Goal: Transaction & Acquisition: Purchase product/service

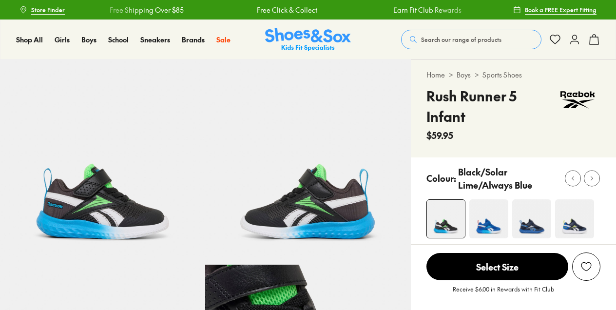
select select "*"
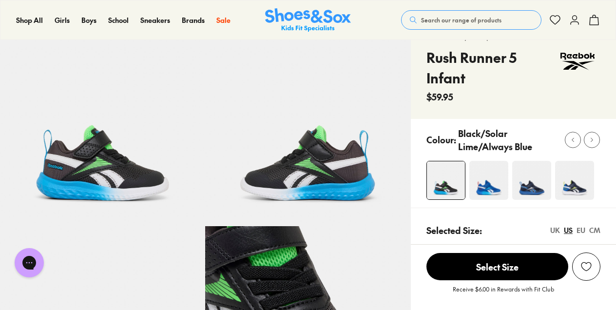
scroll to position [39, 0]
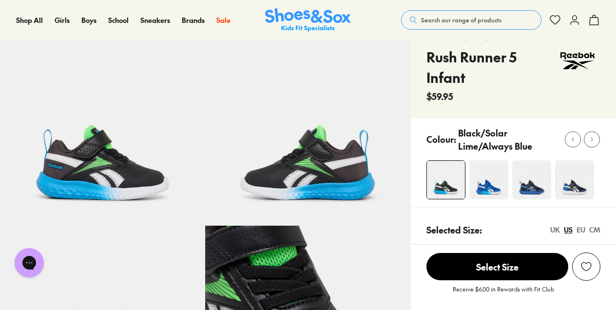
click at [495, 185] on img at bounding box center [489, 179] width 39 height 39
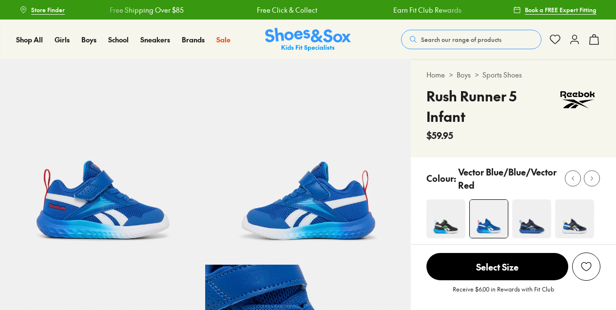
select select "*"
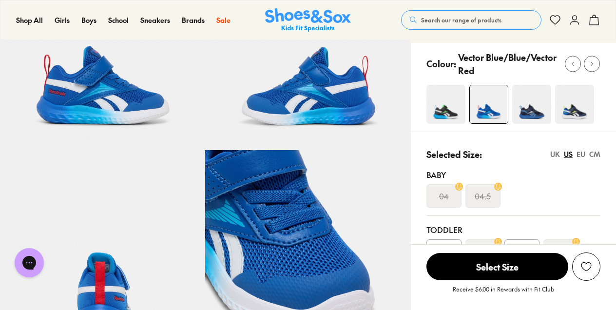
scroll to position [110, 0]
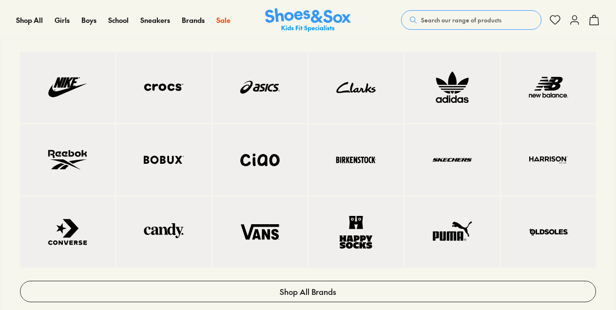
click at [57, 148] on img at bounding box center [68, 160] width 56 height 32
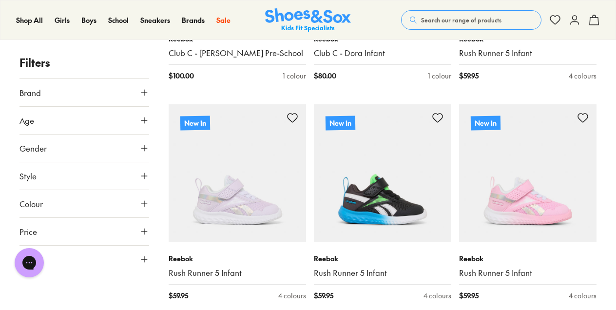
scroll to position [486, 0]
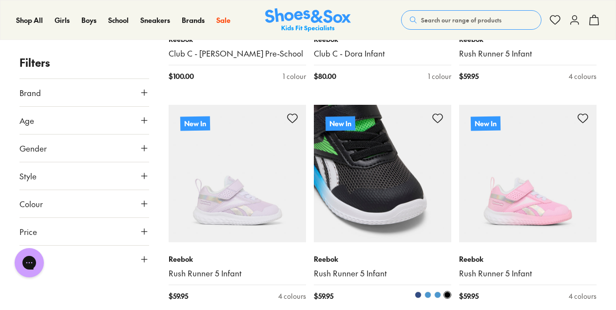
click at [395, 210] on img at bounding box center [383, 174] width 138 height 138
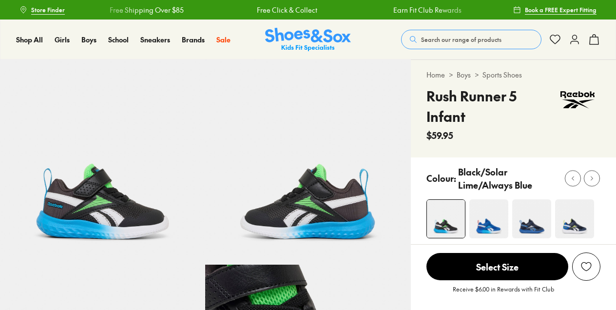
select select "*"
click at [508, 230] on img at bounding box center [489, 218] width 39 height 39
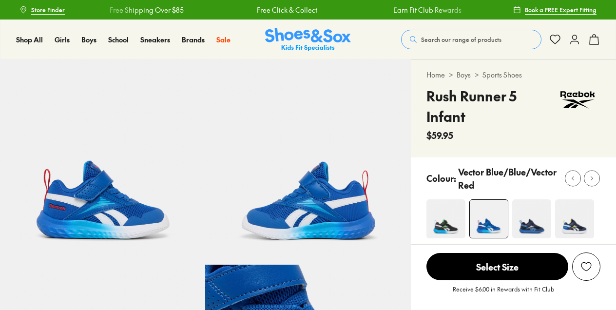
select select "*"
click at [594, 173] on div at bounding box center [592, 178] width 10 height 10
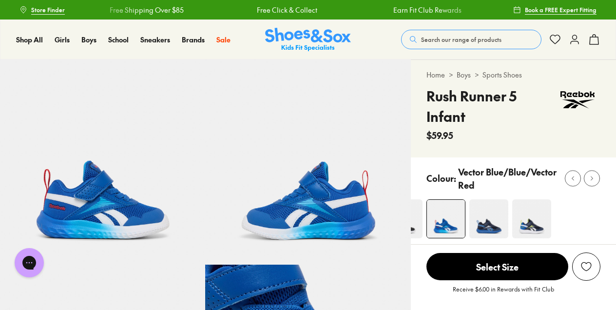
click at [534, 222] on img at bounding box center [532, 218] width 39 height 39
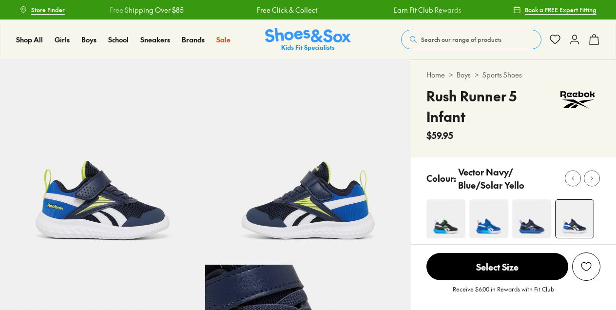
select select "*"
click at [443, 232] on img at bounding box center [446, 218] width 39 height 39
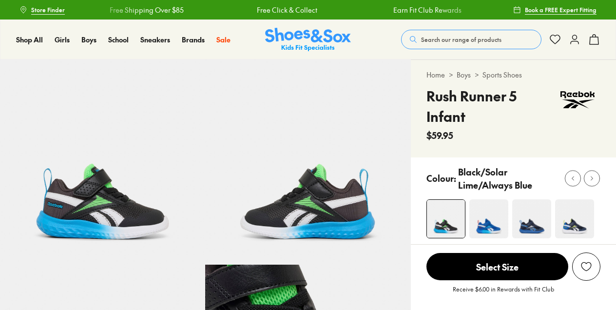
select select "*"
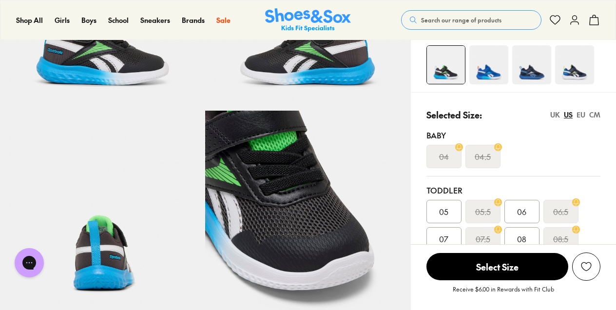
scroll to position [159, 0]
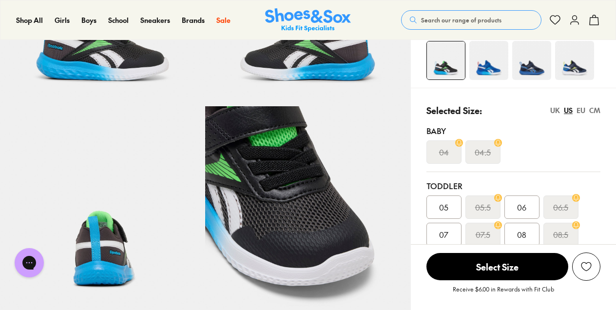
click at [323, 192] on img at bounding box center [307, 208] width 205 height 205
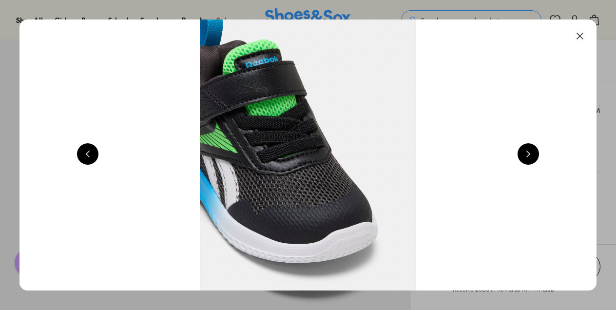
scroll to position [0, 2325]
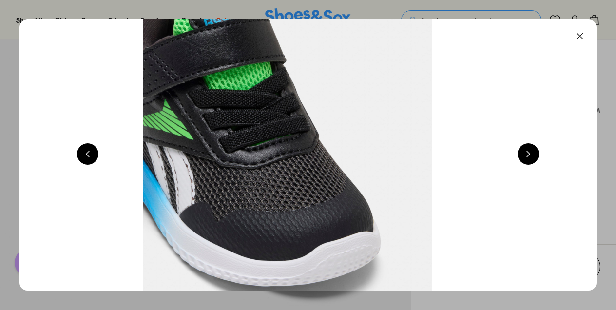
click at [525, 164] on div at bounding box center [528, 155] width 21 height 24
click at [533, 154] on button at bounding box center [528, 153] width 21 height 21
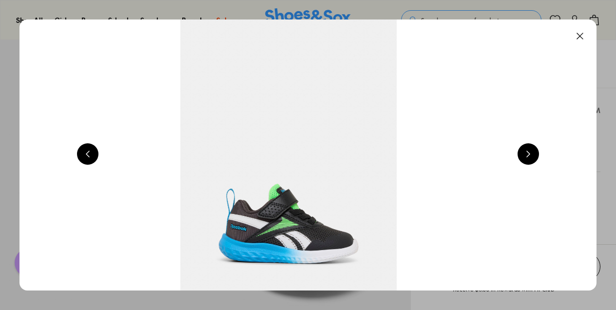
click at [533, 154] on button at bounding box center [528, 153] width 21 height 21
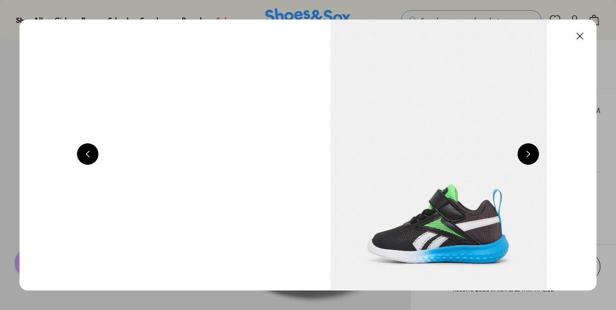
scroll to position [0, 3488]
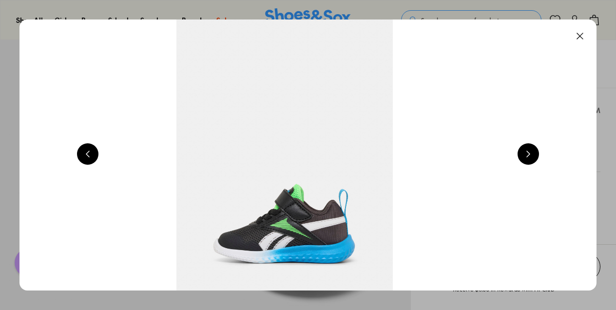
click at [533, 154] on button at bounding box center [528, 153] width 21 height 21
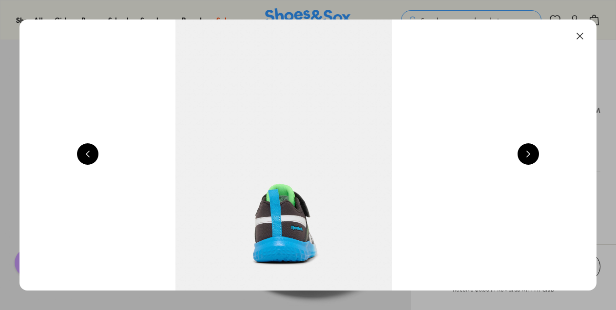
scroll to position [0, 4070]
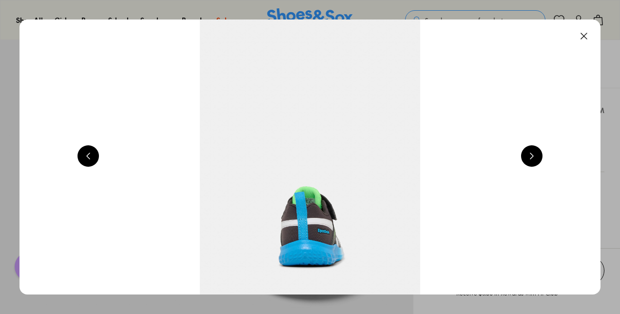
click at [533, 154] on div "Close dialog Join the FREE Fit Club & Get 10% Back Sign up to join our FREE Fit…" at bounding box center [310, 157] width 620 height 314
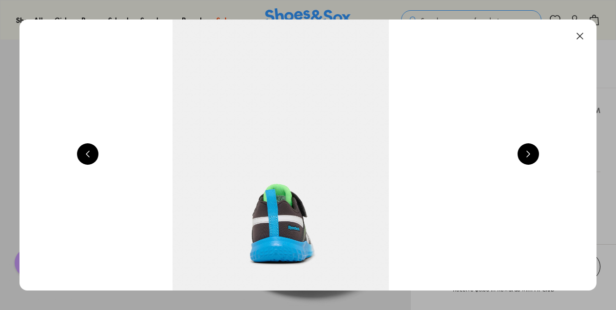
click at [584, 34] on button at bounding box center [580, 35] width 21 height 21
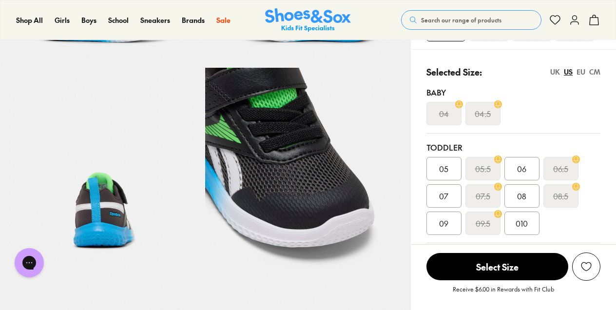
scroll to position [198, 0]
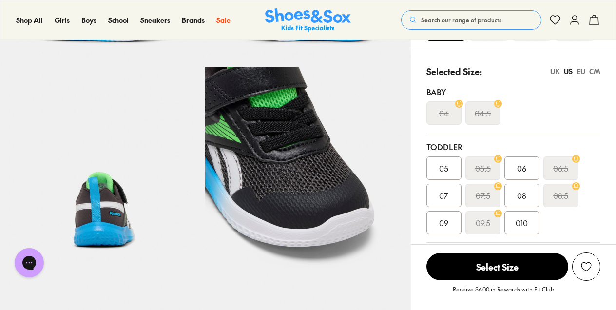
click at [445, 221] on span "09" at bounding box center [443, 223] width 9 height 12
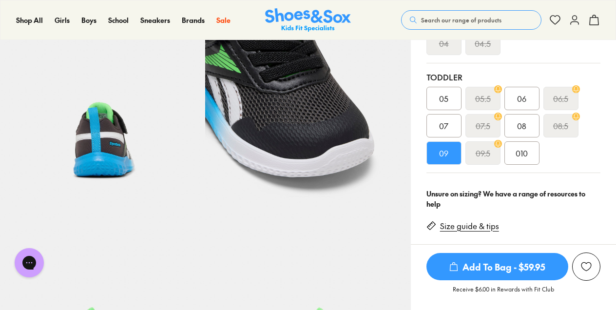
scroll to position [269, 0]
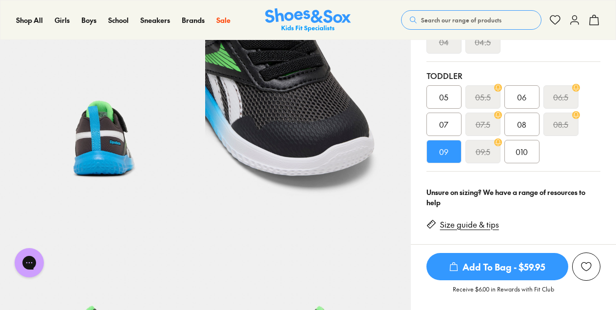
click at [486, 231] on div "Size guide & tips" at bounding box center [467, 223] width 80 height 22
click at [474, 224] on link "Size guide & tips" at bounding box center [469, 224] width 59 height 11
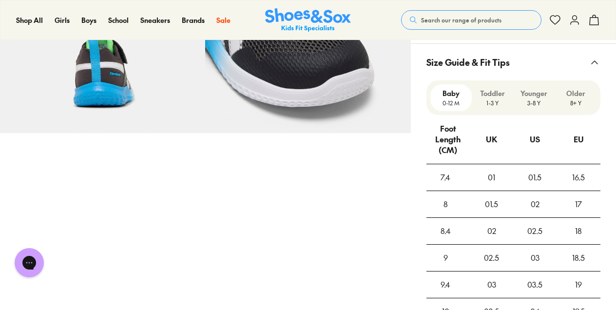
scroll to position [757, 0]
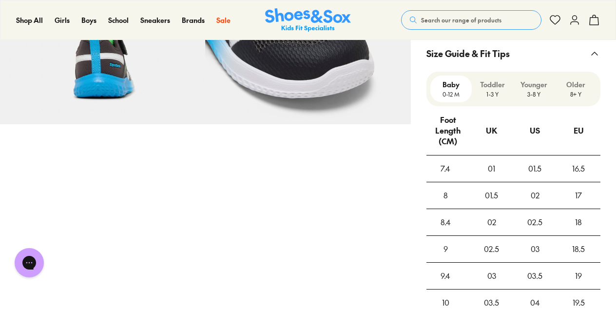
click at [505, 85] on p "Toddler" at bounding box center [493, 84] width 34 height 10
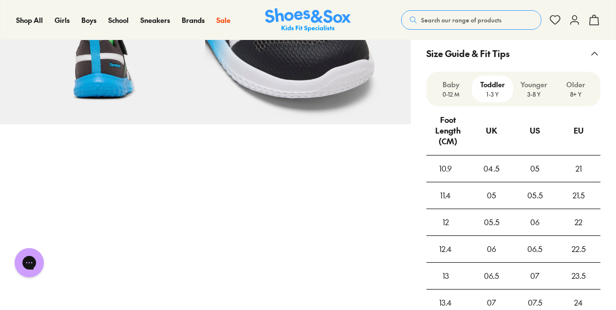
click at [530, 90] on p "3-8 Y" at bounding box center [534, 94] width 34 height 9
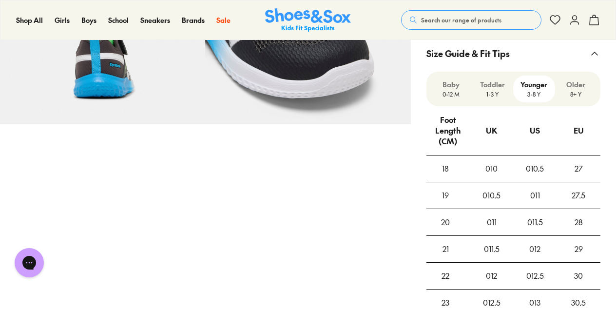
click at [489, 94] on p "1-3 Y" at bounding box center [493, 94] width 34 height 9
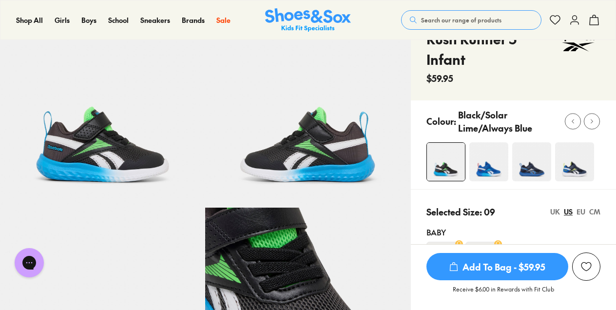
scroll to position [57, 0]
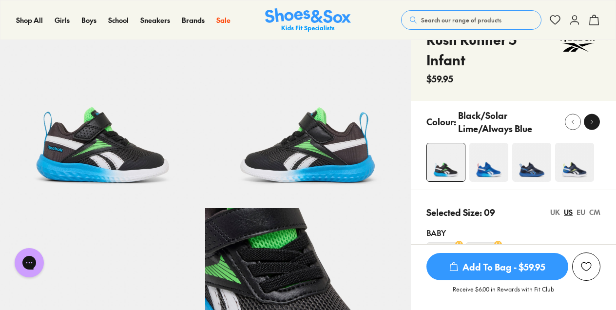
click at [594, 120] on icon at bounding box center [592, 121] width 7 height 7
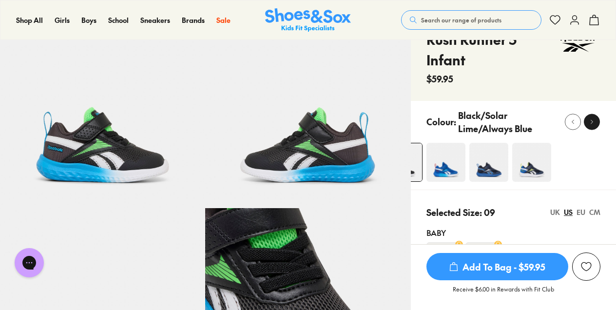
click at [594, 120] on icon at bounding box center [592, 121] width 7 height 7
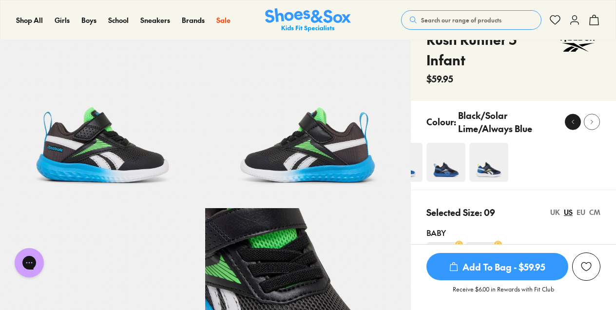
click at [573, 121] on use at bounding box center [574, 122] width 2 height 4
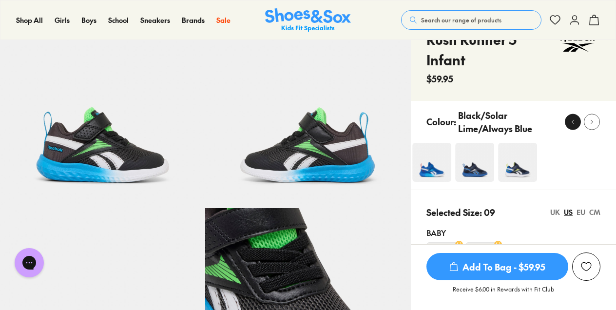
click at [573, 121] on use at bounding box center [574, 122] width 2 height 4
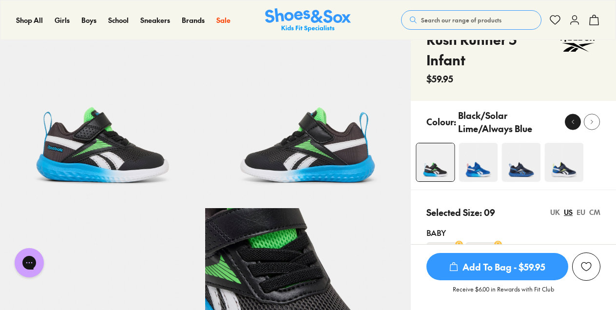
click at [571, 119] on icon at bounding box center [573, 121] width 7 height 7
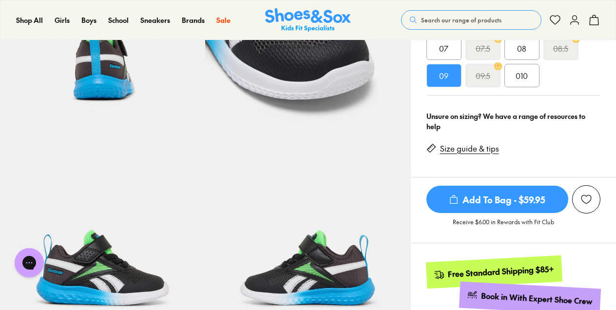
scroll to position [343, 0]
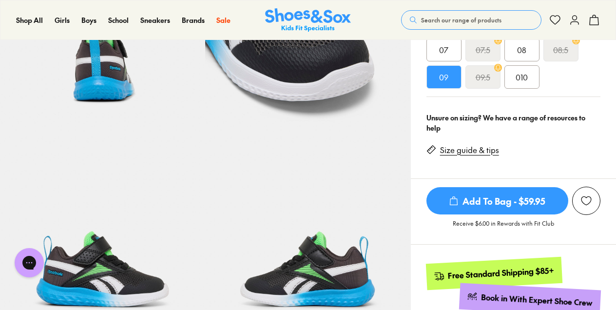
click at [477, 146] on link "Size guide & tips" at bounding box center [469, 150] width 59 height 11
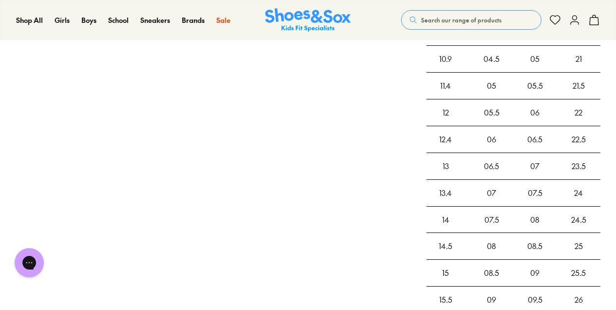
scroll to position [867, 0]
drag, startPoint x: 539, startPoint y: 267, endPoint x: 529, endPoint y: 268, distance: 10.3
click at [529, 268] on div "09" at bounding box center [535, 272] width 43 height 26
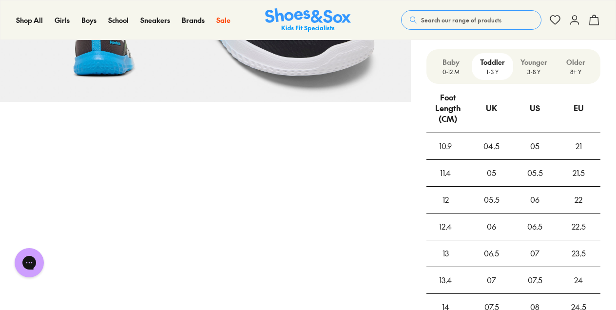
scroll to position [774, 0]
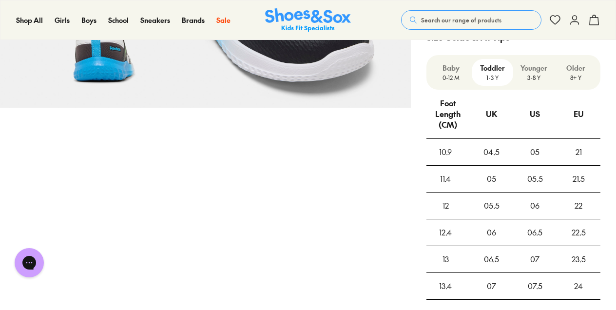
click at [537, 59] on div "Younger 3-8 Y" at bounding box center [534, 72] width 41 height 27
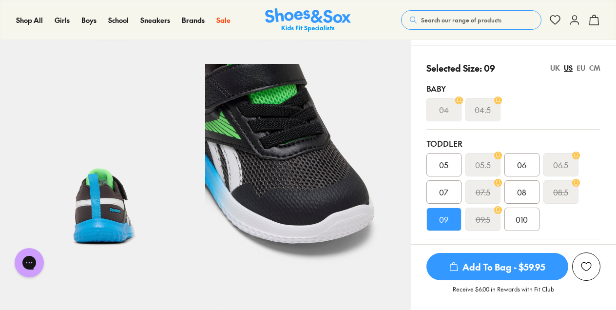
scroll to position [222, 0]
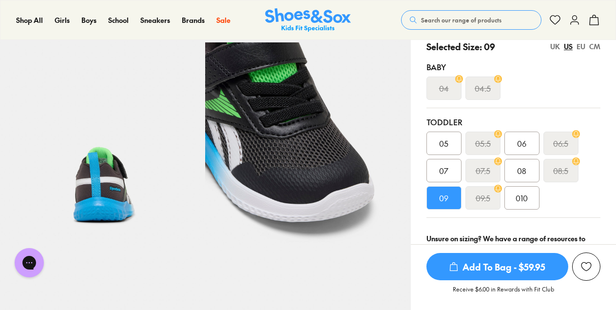
click at [489, 271] on span "Add To Bag - $59.95" at bounding box center [498, 266] width 142 height 27
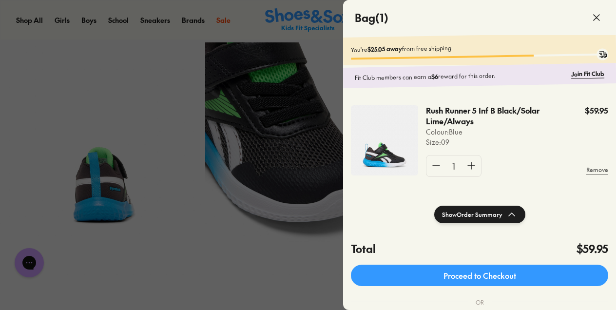
click at [596, 17] on icon at bounding box center [597, 18] width 12 height 12
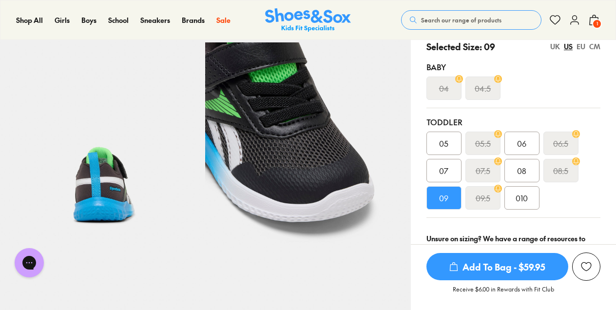
scroll to position [0, 0]
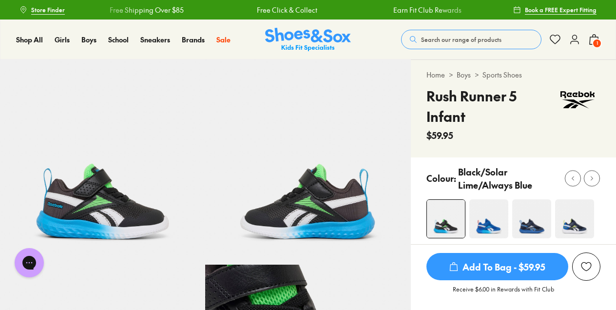
click at [533, 212] on img at bounding box center [532, 218] width 39 height 39
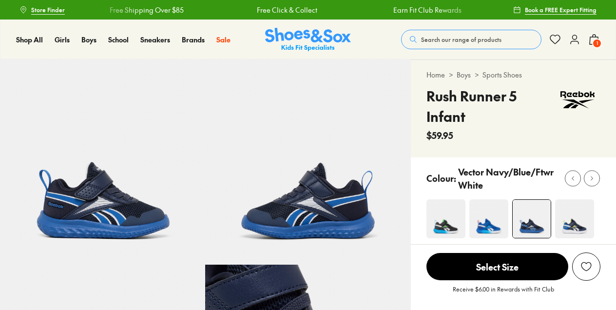
select select "*"
click at [569, 223] on img at bounding box center [575, 218] width 39 height 39
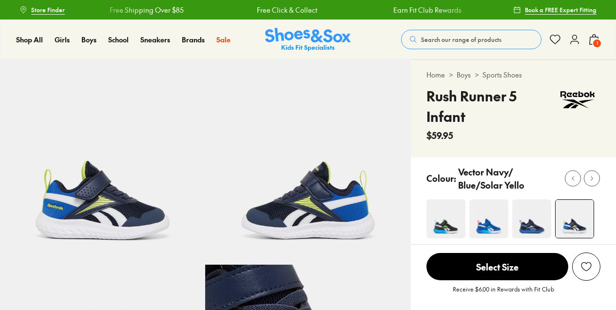
select select "*"
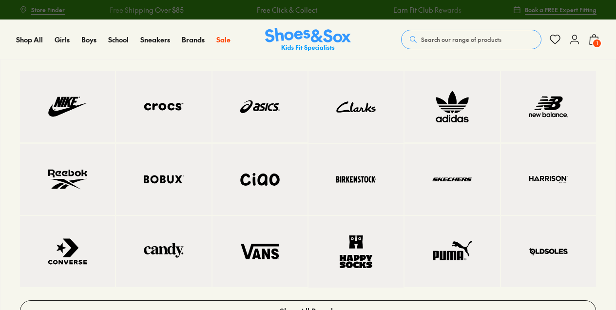
click at [67, 179] on img at bounding box center [68, 179] width 56 height 32
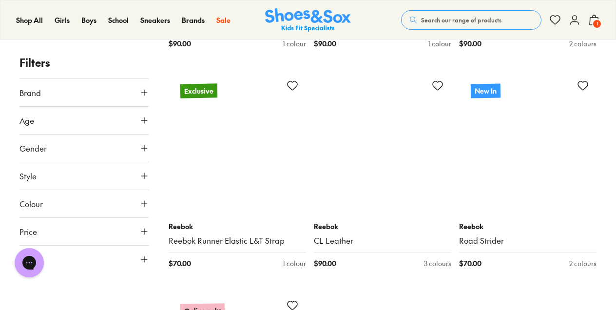
scroll to position [4719, 0]
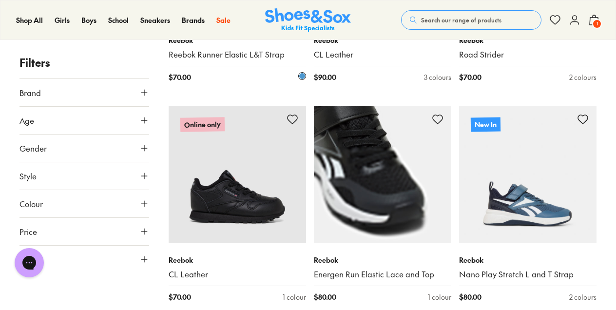
scroll to position [4906, 0]
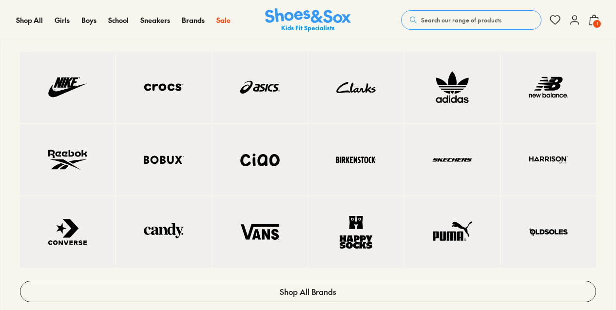
click at [525, 97] on img at bounding box center [549, 87] width 56 height 32
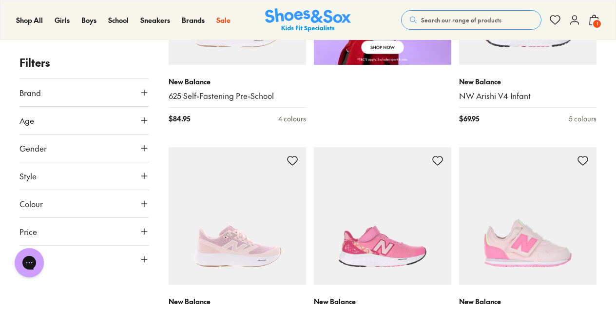
scroll to position [721, 0]
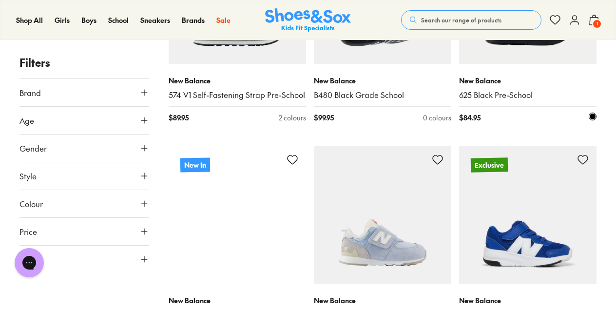
scroll to position [3649, 0]
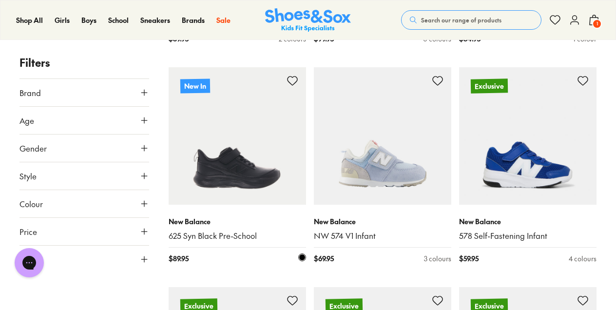
click at [246, 173] on img at bounding box center [238, 136] width 138 height 138
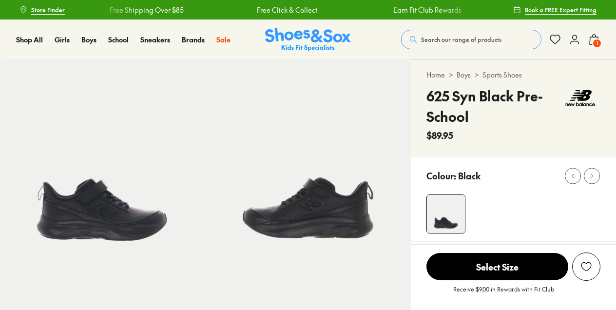
select select "*"
click at [324, 212] on img at bounding box center [307, 162] width 205 height 205
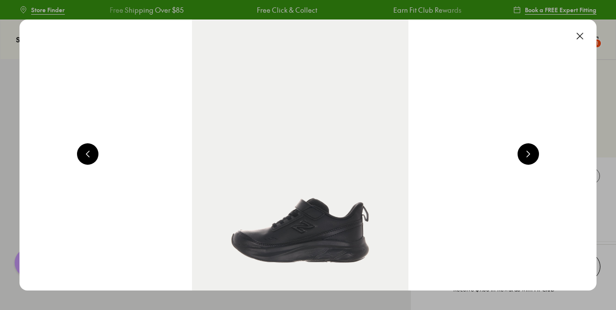
click at [584, 30] on button at bounding box center [580, 35] width 21 height 21
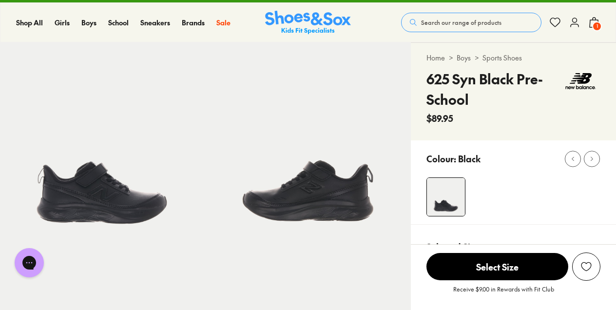
scroll to position [18, 0]
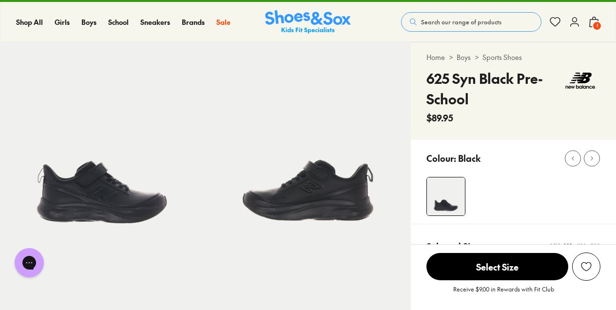
click at [495, 56] on link "Sports Shoes" at bounding box center [503, 57] width 40 height 10
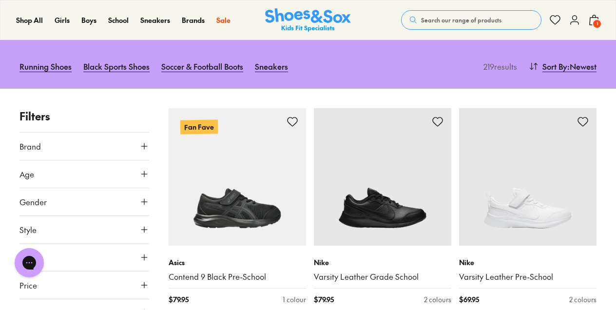
click at [148, 151] on button "Brand" at bounding box center [85, 146] width 130 height 27
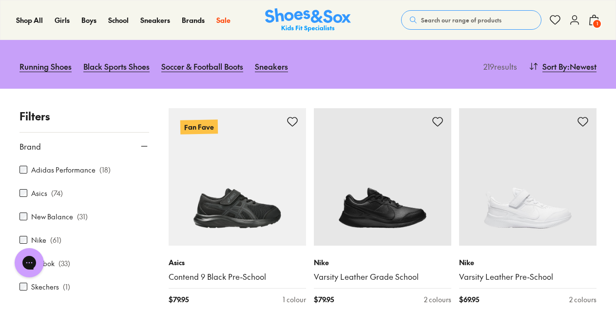
scroll to position [9, 0]
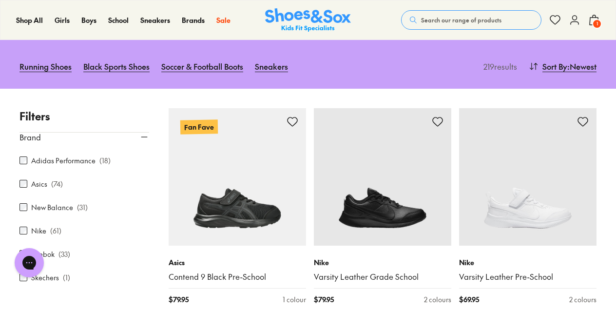
click at [63, 204] on label "New Balance" at bounding box center [52, 207] width 42 height 10
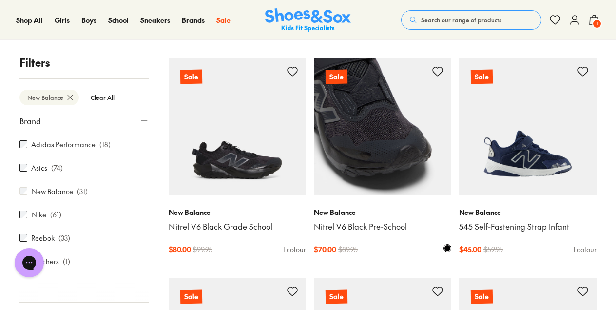
scroll to position [1900, 0]
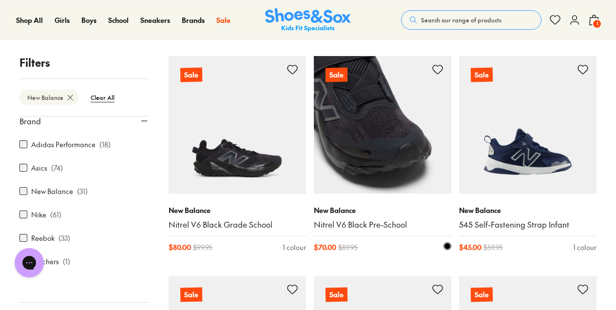
click at [358, 224] on link "Nitrel V6 Black Pre-School" at bounding box center [383, 224] width 138 height 11
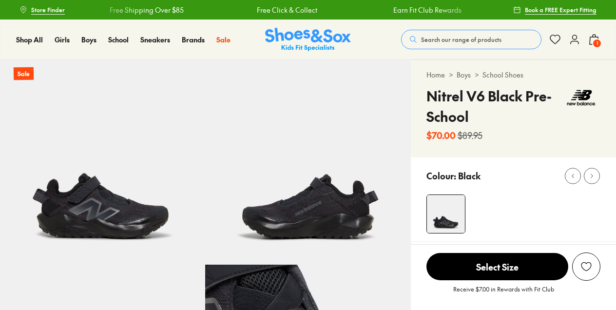
select select "*"
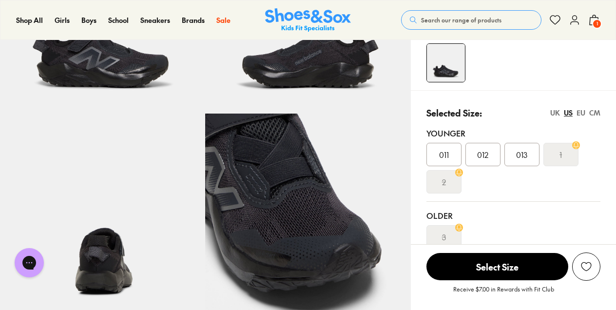
scroll to position [107, 0]
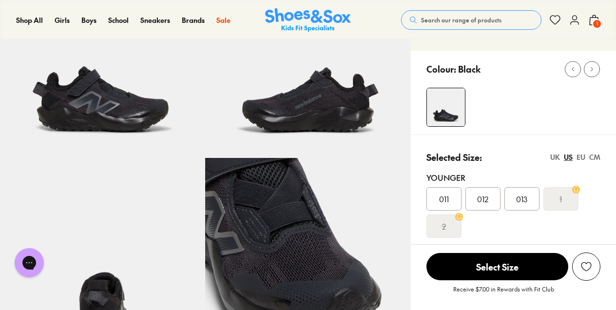
click at [322, 104] on img at bounding box center [307, 55] width 205 height 205
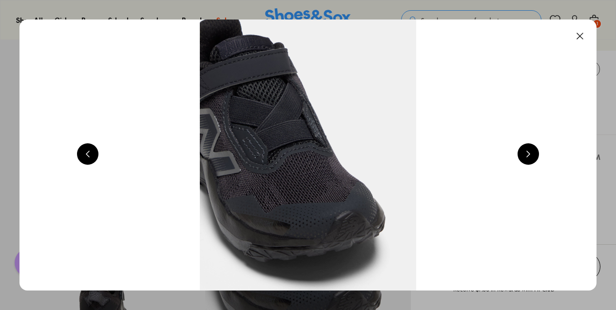
scroll to position [0, 1163]
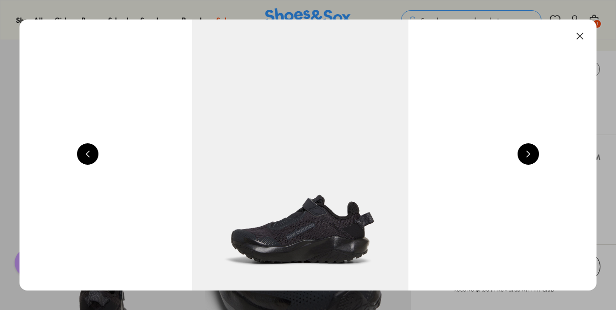
click at [586, 32] on button at bounding box center [580, 35] width 21 height 21
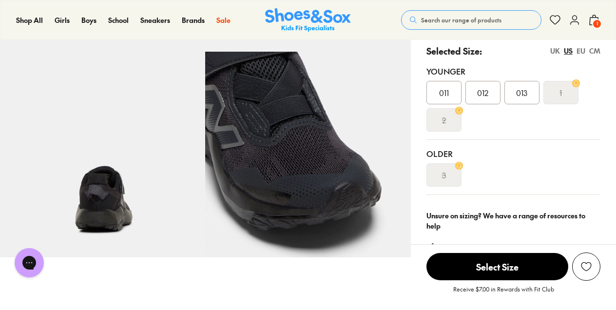
scroll to position [216, 0]
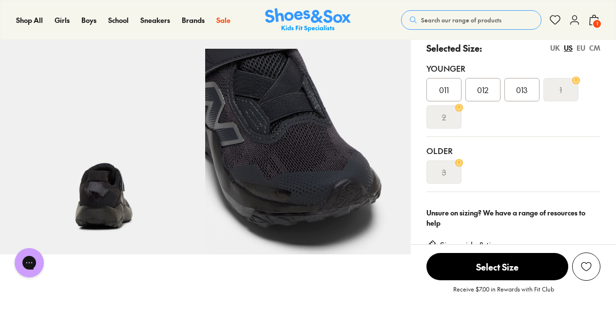
click at [104, 195] on img at bounding box center [102, 151] width 205 height 205
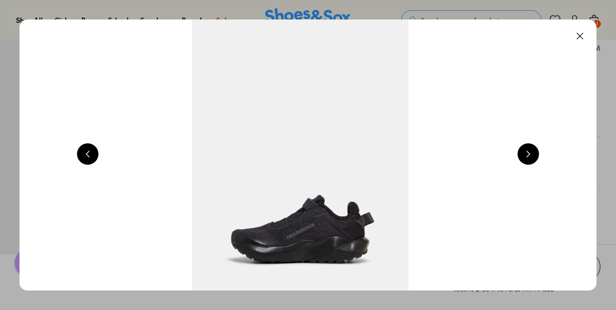
scroll to position [0, 1744]
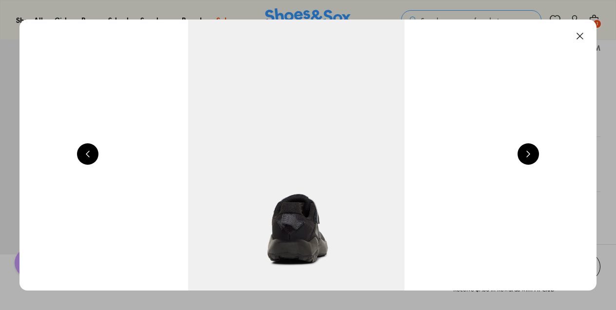
click at [582, 31] on button at bounding box center [580, 35] width 21 height 21
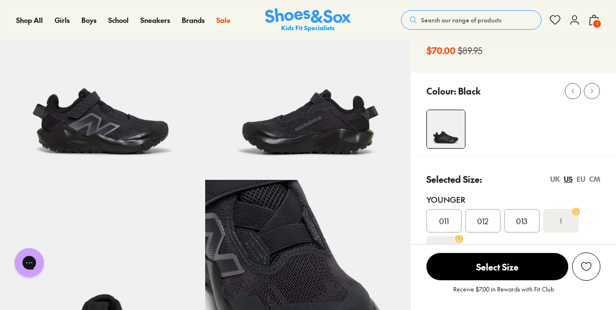
scroll to position [85, 0]
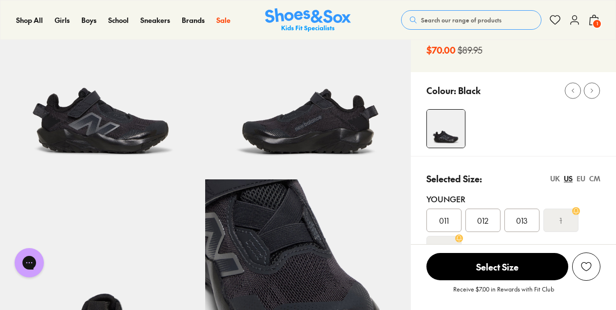
click at [160, 122] on img at bounding box center [102, 76] width 205 height 205
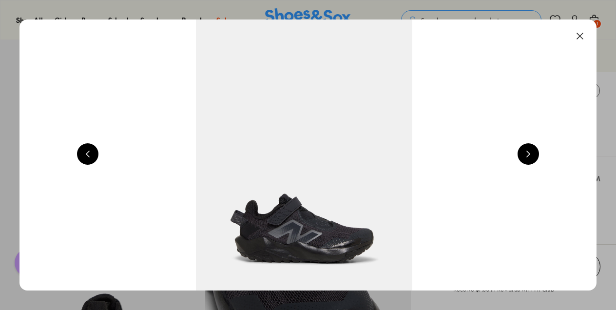
click at [584, 35] on button at bounding box center [580, 35] width 21 height 21
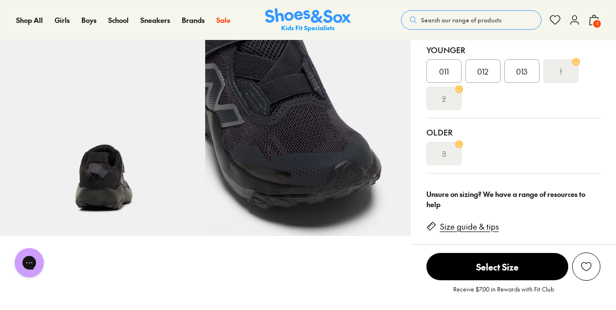
scroll to position [239, 0]
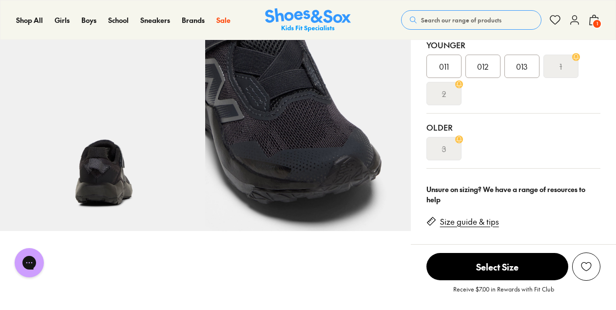
click at [317, 161] on img at bounding box center [307, 127] width 205 height 205
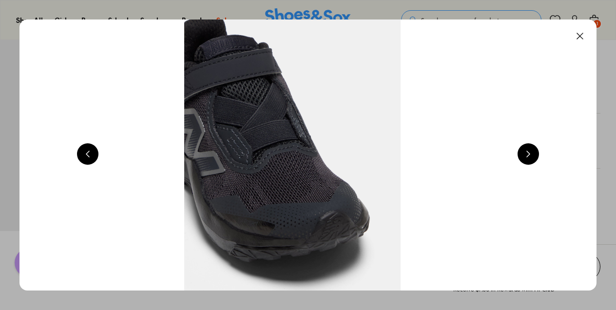
click button
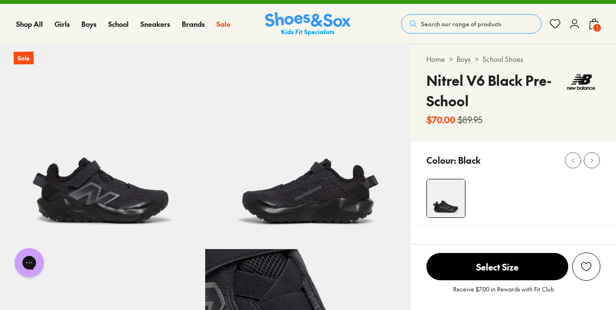
scroll to position [15, 0]
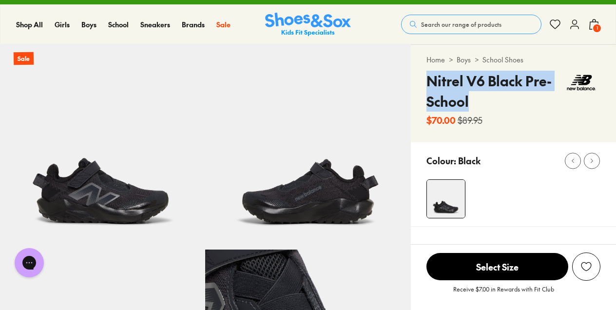
drag, startPoint x: 474, startPoint y: 103, endPoint x: 424, endPoint y: 74, distance: 57.7
click div "Home > Boys > School Shoes Nitrel V6 Black Pre-School $70.00 $89.95"
copy h4 "Nitrel V6 Black Pre-School"
click button "Search our range of products"
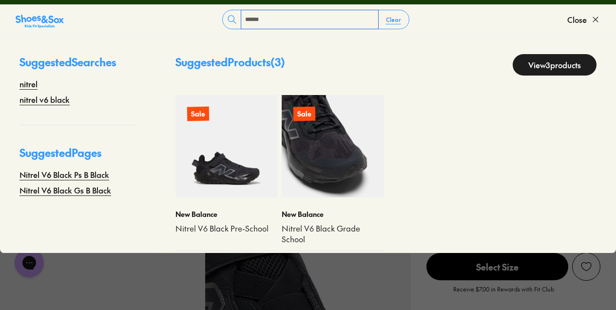
type input "******"
click img
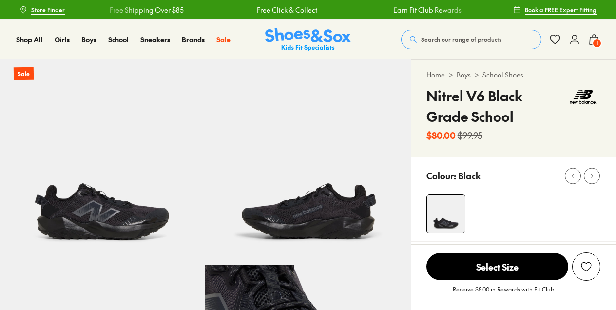
select select "*"
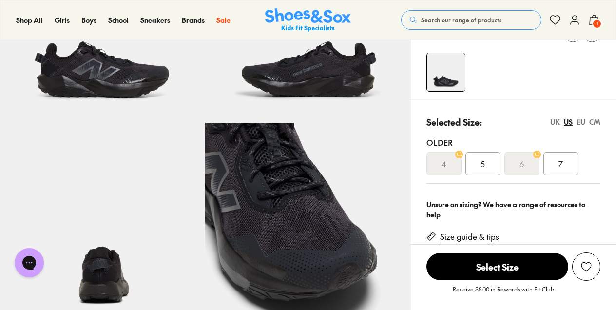
scroll to position [168, 0]
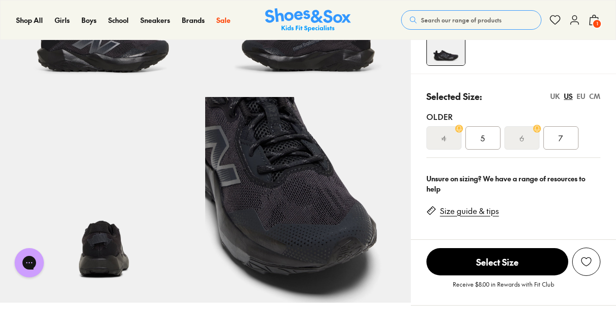
click at [309, 156] on img at bounding box center [307, 199] width 205 height 205
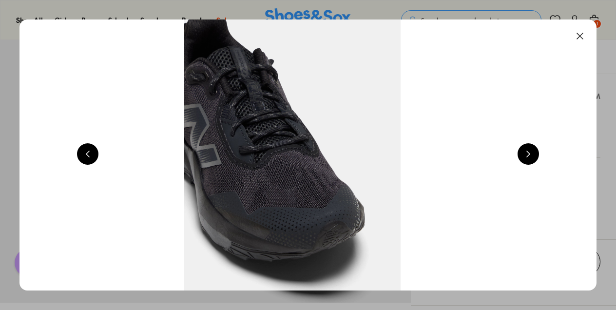
click at [587, 37] on button at bounding box center [580, 35] width 21 height 21
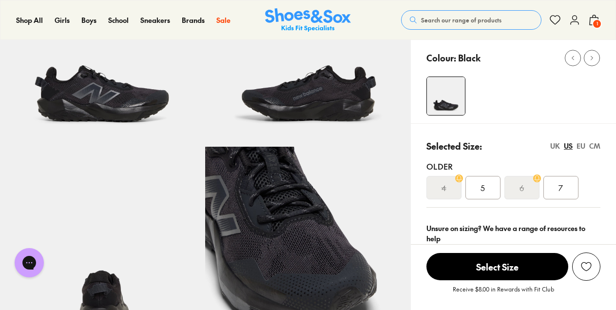
scroll to position [119, 0]
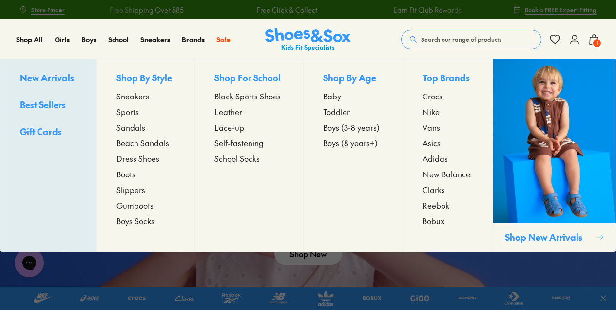
click at [124, 110] on span "Sports" at bounding box center [128, 112] width 22 height 12
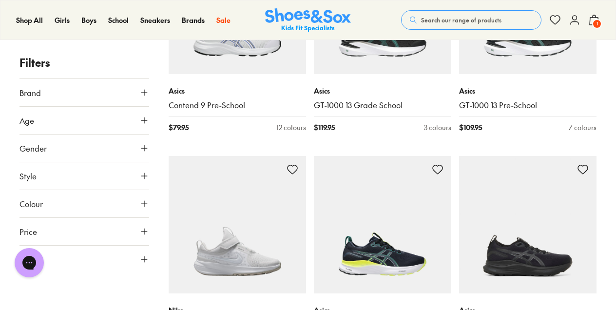
scroll to position [1576, 0]
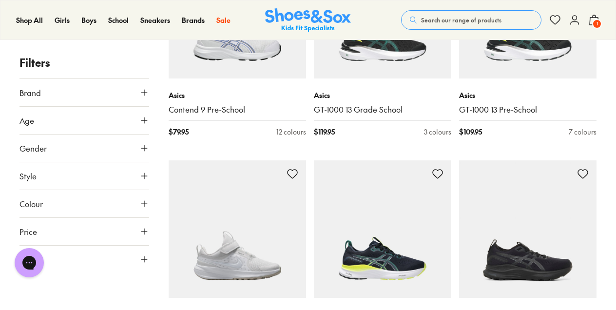
click at [144, 126] on button "Age" at bounding box center [85, 120] width 130 height 27
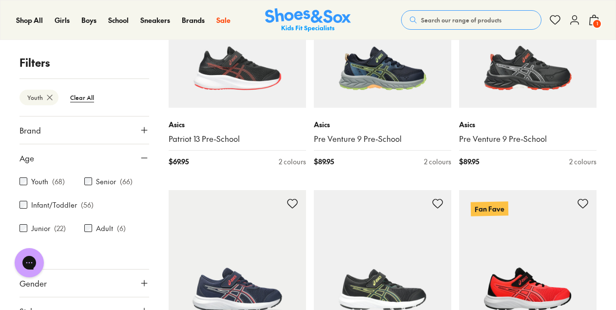
click at [29, 182] on div "Youth ( 68 )" at bounding box center [52, 182] width 65 height 12
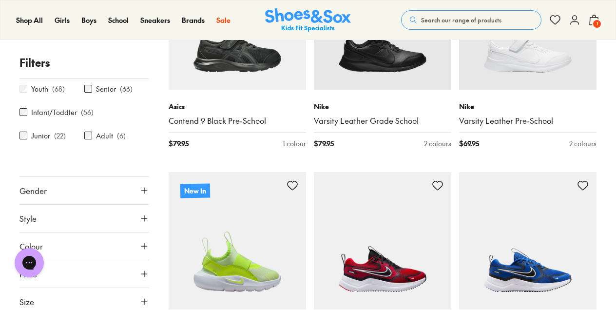
scroll to position [246, 0]
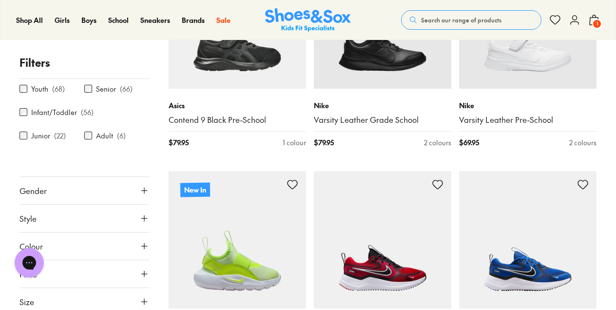
click at [141, 300] on use at bounding box center [144, 302] width 6 height 6
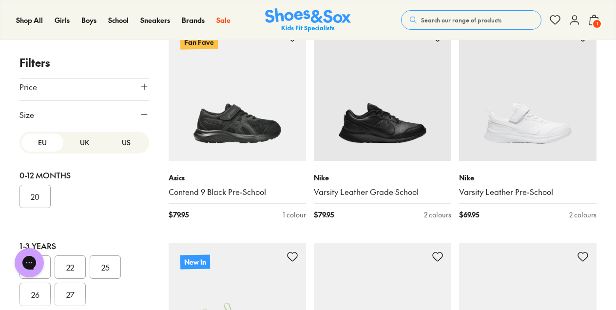
scroll to position [0, 0]
click at [118, 139] on button "US" at bounding box center [126, 143] width 42 height 18
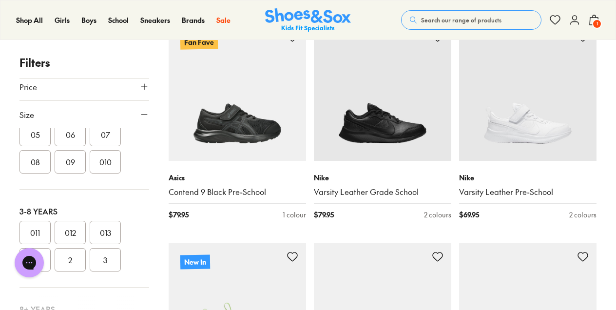
scroll to position [151, 0]
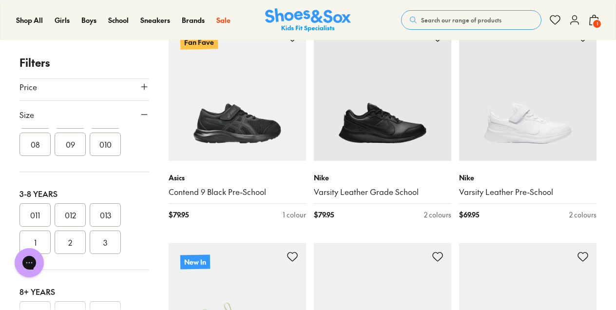
click at [40, 233] on button "1" at bounding box center [35, 242] width 31 height 23
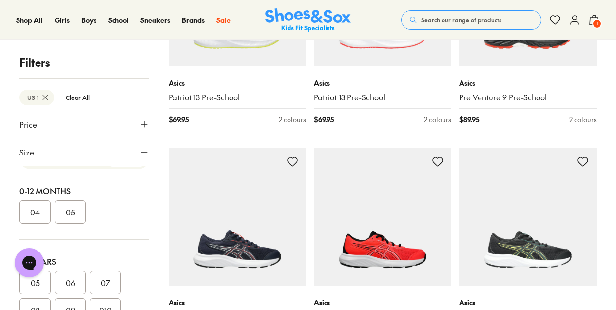
scroll to position [1594, 0]
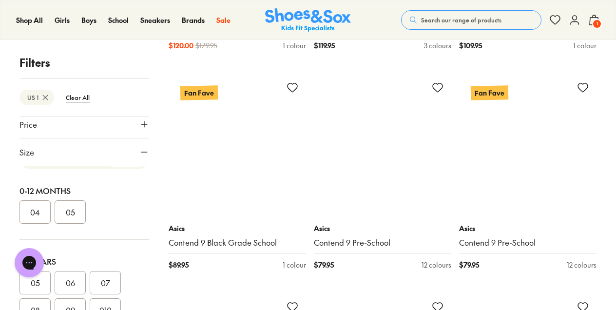
scroll to position [4303, 0]
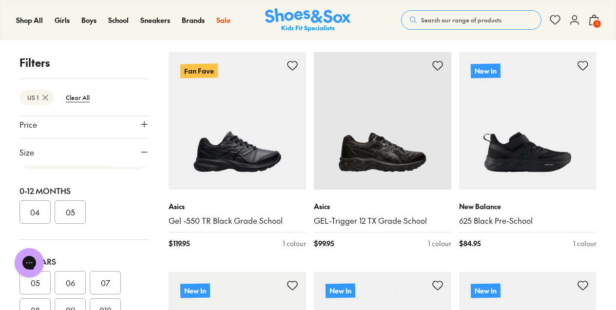
scroll to position [5207, 0]
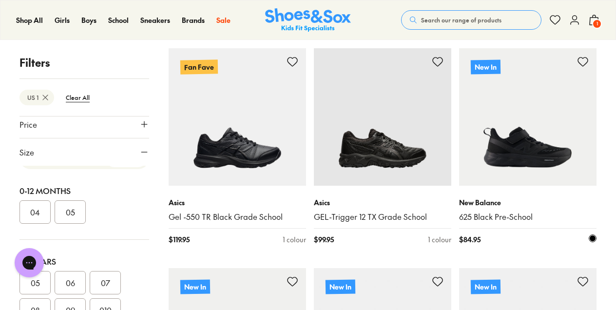
click at [543, 164] on img at bounding box center [528, 117] width 138 height 138
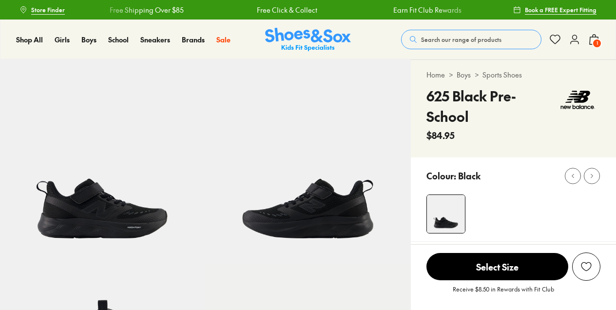
select select "*"
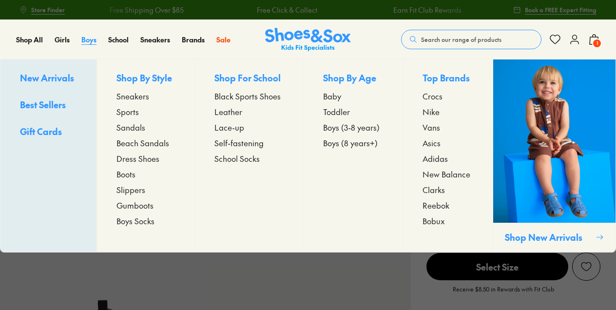
select select "*"
click at [117, 112] on span "Sports" at bounding box center [128, 112] width 22 height 12
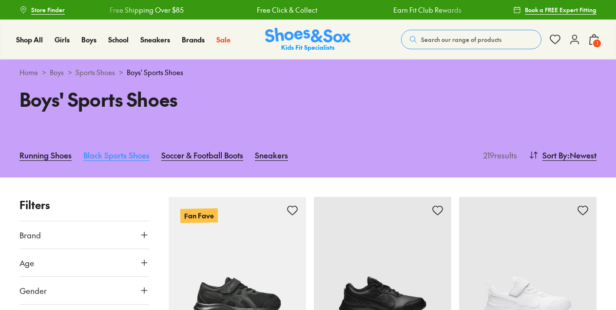
click at [97, 155] on link "Black Sports Shoes" at bounding box center [116, 154] width 66 height 21
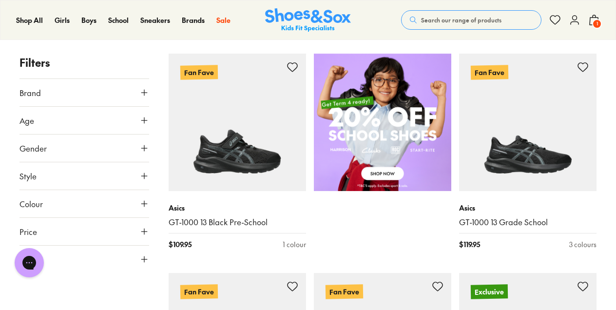
scroll to position [603, 0]
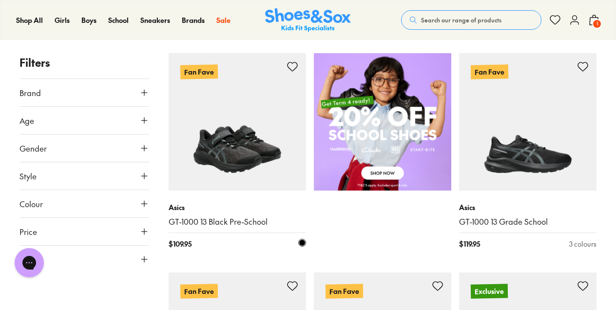
click at [187, 166] on img at bounding box center [238, 122] width 138 height 138
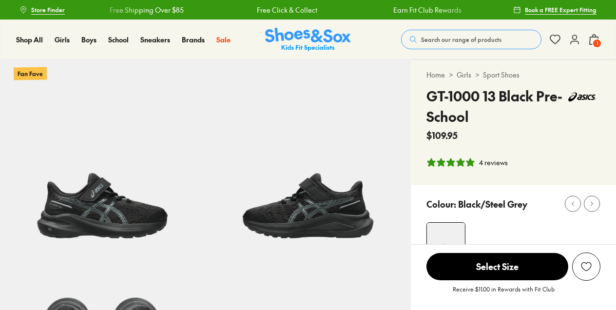
select select "*"
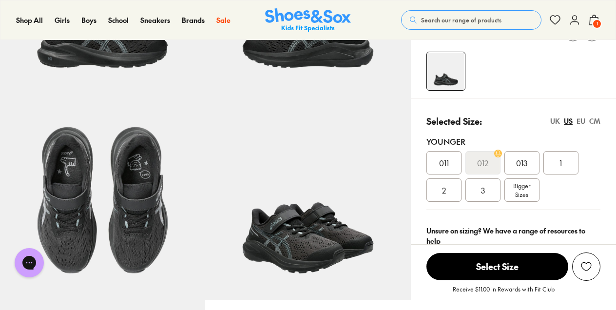
scroll to position [98, 0]
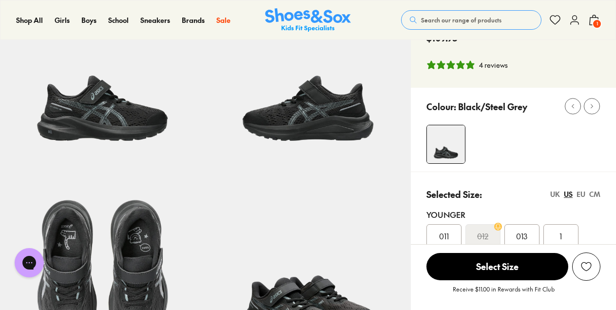
click at [139, 128] on img at bounding box center [102, 64] width 205 height 205
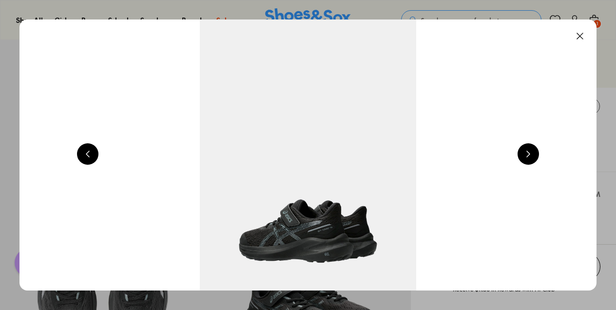
scroll to position [0, 581]
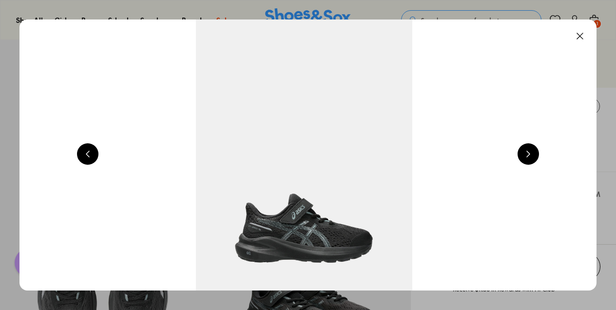
click at [533, 158] on button at bounding box center [528, 153] width 21 height 21
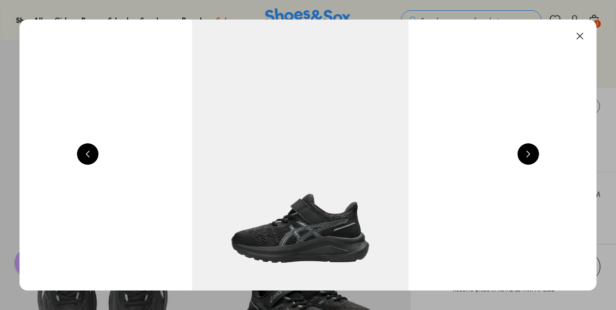
click at [533, 158] on button at bounding box center [528, 153] width 21 height 21
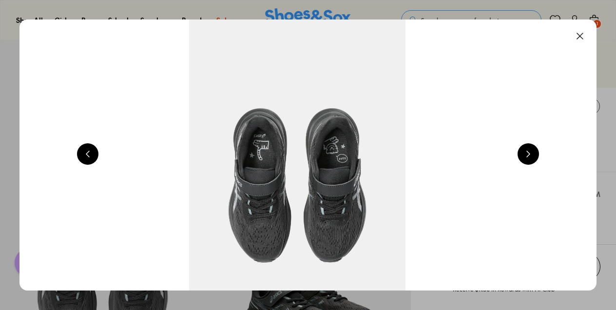
scroll to position [0, 1744]
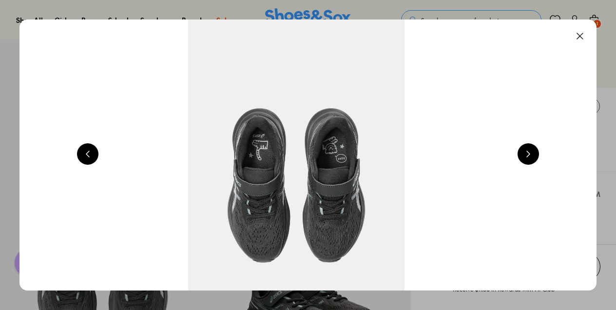
click at [533, 158] on button at bounding box center [528, 153] width 21 height 21
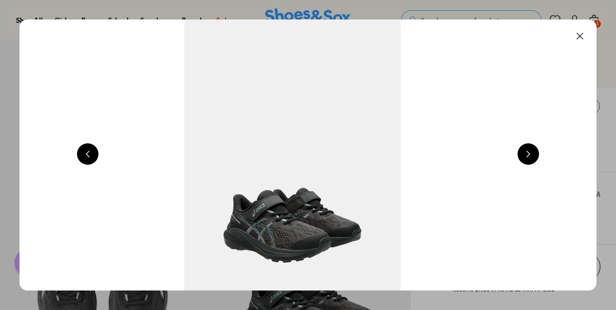
click at [533, 158] on button at bounding box center [528, 153] width 21 height 21
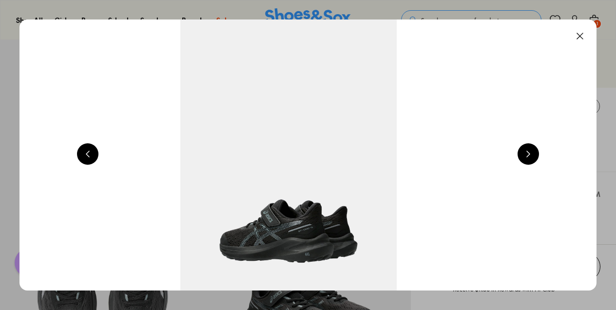
click at [533, 158] on button at bounding box center [528, 153] width 21 height 21
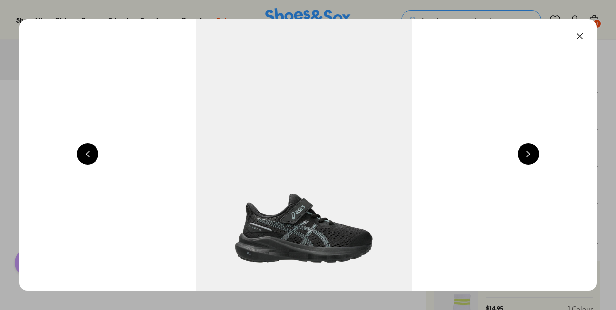
scroll to position [597, 0]
click at [579, 28] on button at bounding box center [580, 35] width 21 height 21
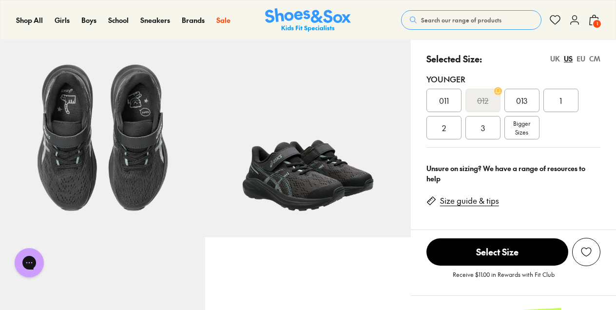
scroll to position [224, 0]
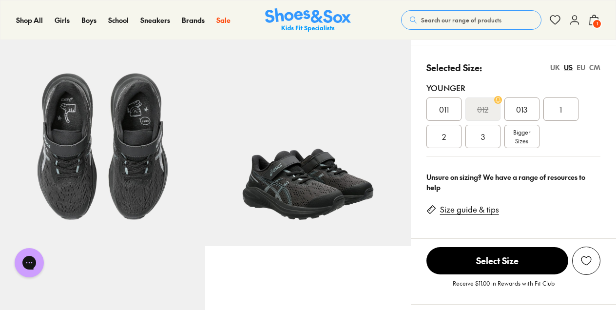
click at [472, 206] on link "Size guide & tips" at bounding box center [469, 209] width 59 height 11
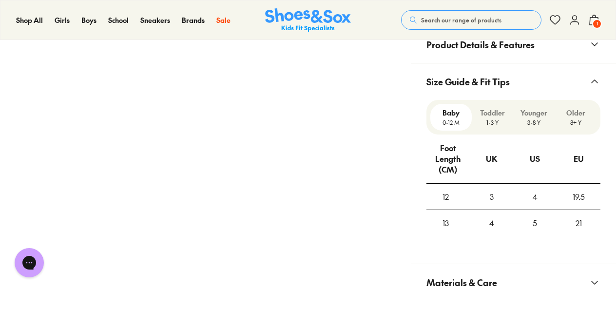
scroll to position [645, 0]
click at [536, 117] on p "Younger" at bounding box center [534, 114] width 34 height 10
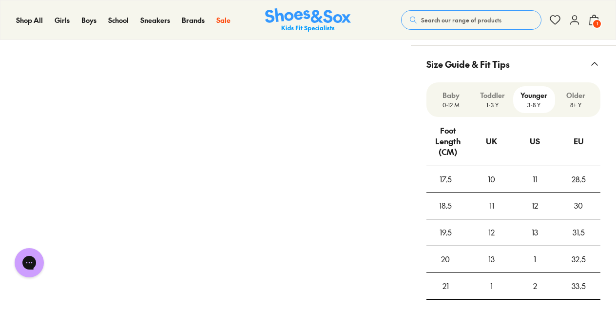
scroll to position [662, 0]
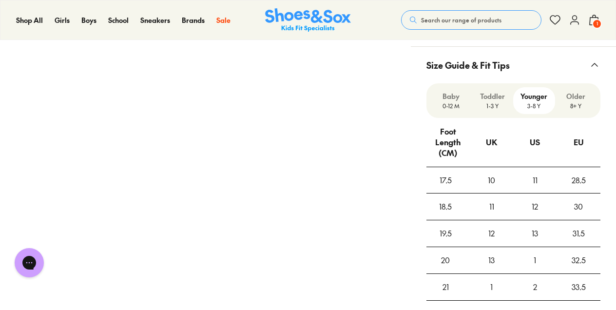
click at [489, 260] on div "13" at bounding box center [491, 260] width 43 height 26
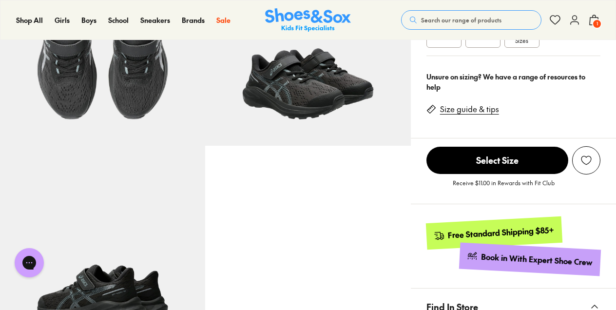
scroll to position [220, 0]
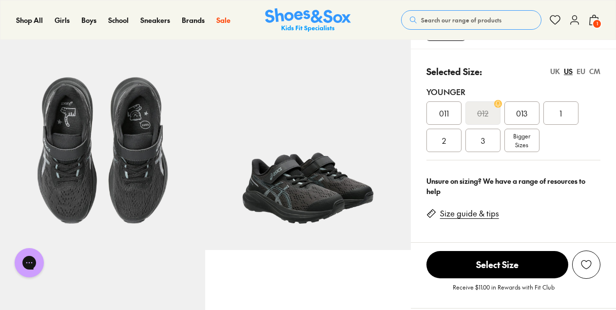
click at [566, 121] on div "1" at bounding box center [561, 112] width 35 height 23
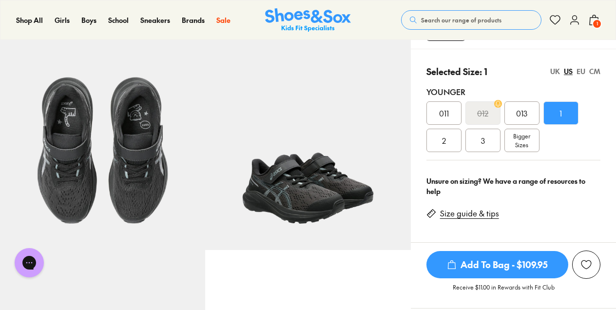
click at [474, 263] on span "Add To Bag - $109.95" at bounding box center [498, 264] width 142 height 27
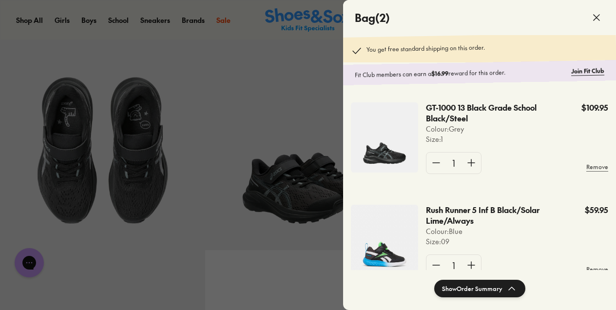
click at [405, 147] on img at bounding box center [384, 137] width 67 height 70
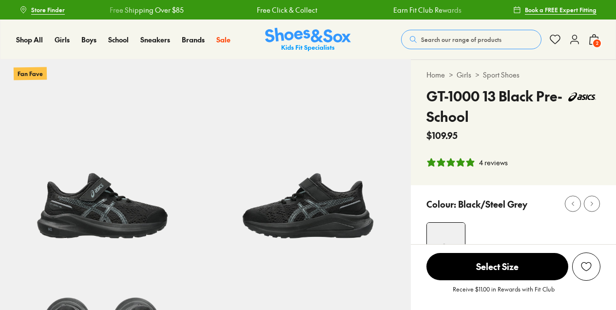
select select "*"
click at [593, 45] on span "2" at bounding box center [598, 44] width 10 height 10
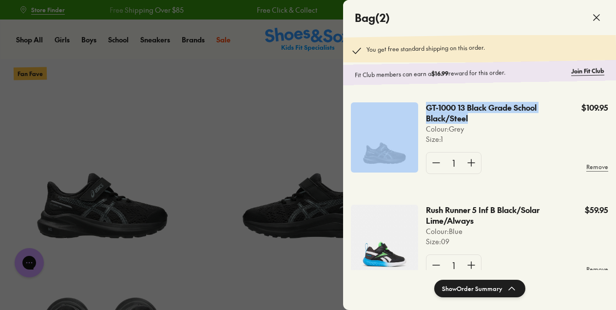
drag, startPoint x: 419, startPoint y: 109, endPoint x: 482, endPoint y: 118, distance: 63.5
click at [482, 118] on div "GT-1000 13 Black Grade School Black/Steel Colour: Grey Size : 1 $109.95 1 Remove" at bounding box center [479, 142] width 273 height 102
click at [483, 118] on p "GT-1000 13 Black Grade School Black/Steel" at bounding box center [488, 112] width 124 height 21
click at [475, 120] on p "GT-1000 13 Black Grade School Black/Steel" at bounding box center [488, 112] width 124 height 21
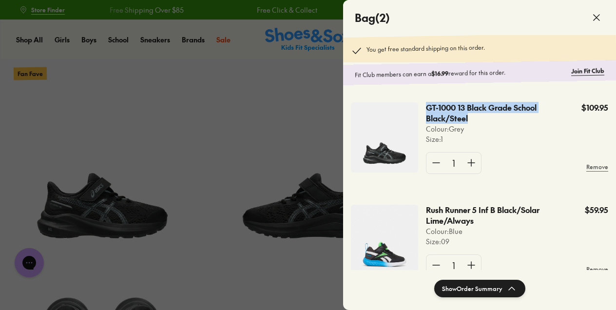
drag, startPoint x: 472, startPoint y: 120, endPoint x: 425, endPoint y: 105, distance: 48.7
click at [425, 105] on div "GT-1000 13 Black Grade School Black/Steel Colour: Grey Size : 1 $109.95 1 Remove" at bounding box center [515, 141] width 186 height 79
copy p "GT-1000 13 Black Grade School Black/Steel"
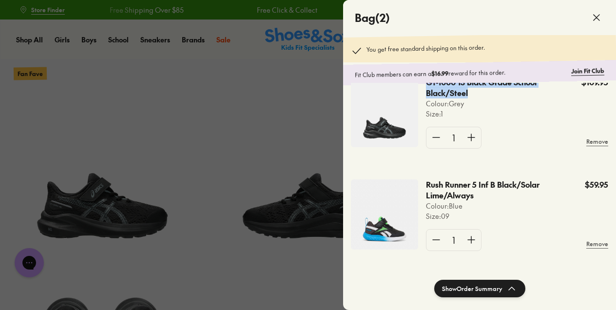
scroll to position [29, 0]
click at [470, 287] on button "Show Order Summary" at bounding box center [480, 289] width 91 height 18
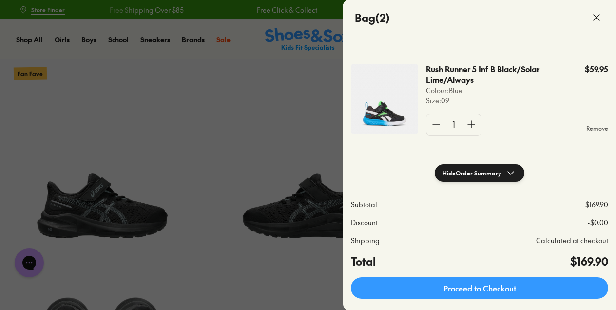
scroll to position [151, 0]
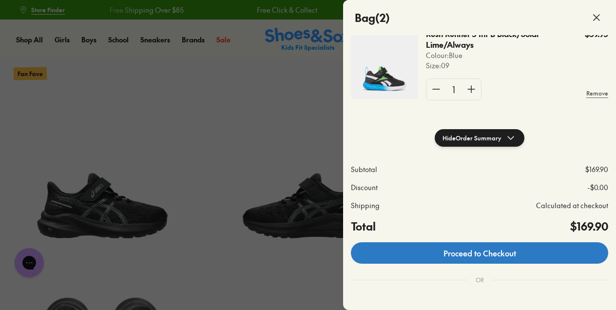
click at [504, 252] on link "Proceed to Checkout" at bounding box center [480, 252] width 258 height 21
